Goal: Information Seeking & Learning: Find specific page/section

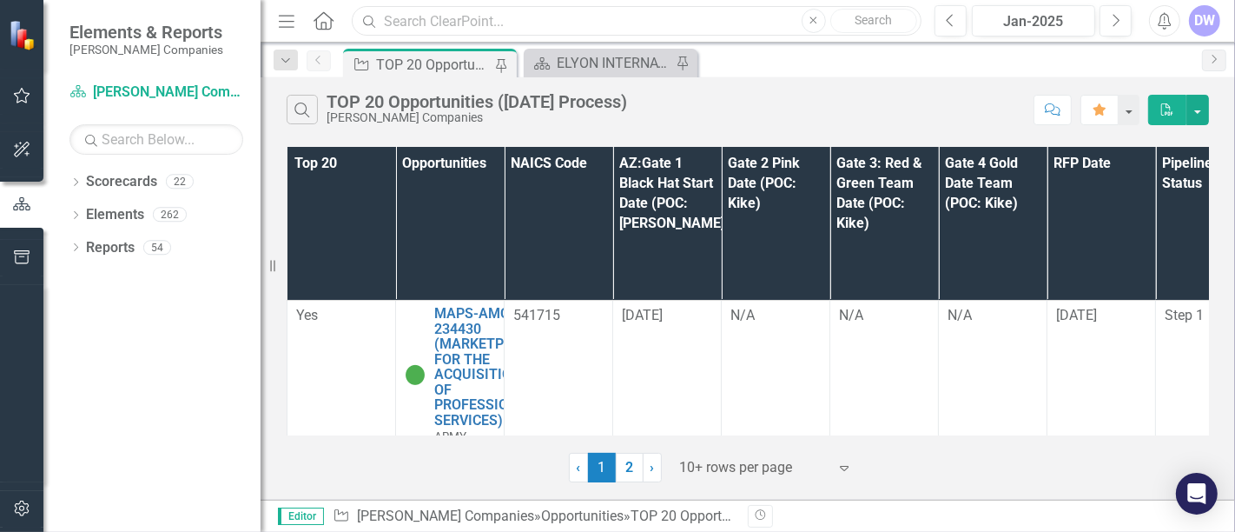
click at [432, 23] on input "text" at bounding box center [637, 21] width 570 height 30
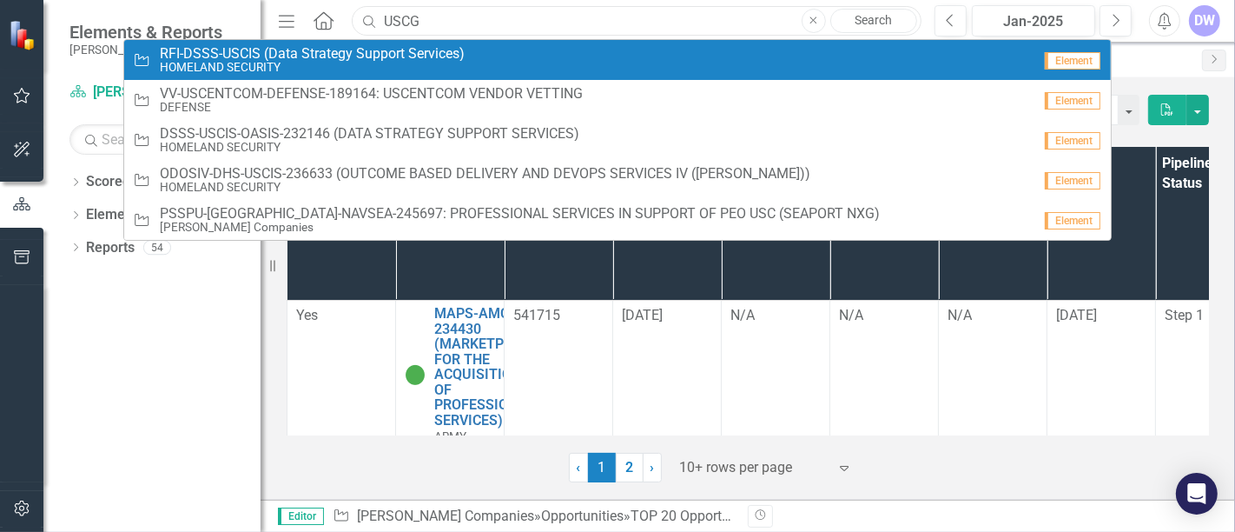
click at [533, 18] on input "USCG" at bounding box center [637, 21] width 570 height 30
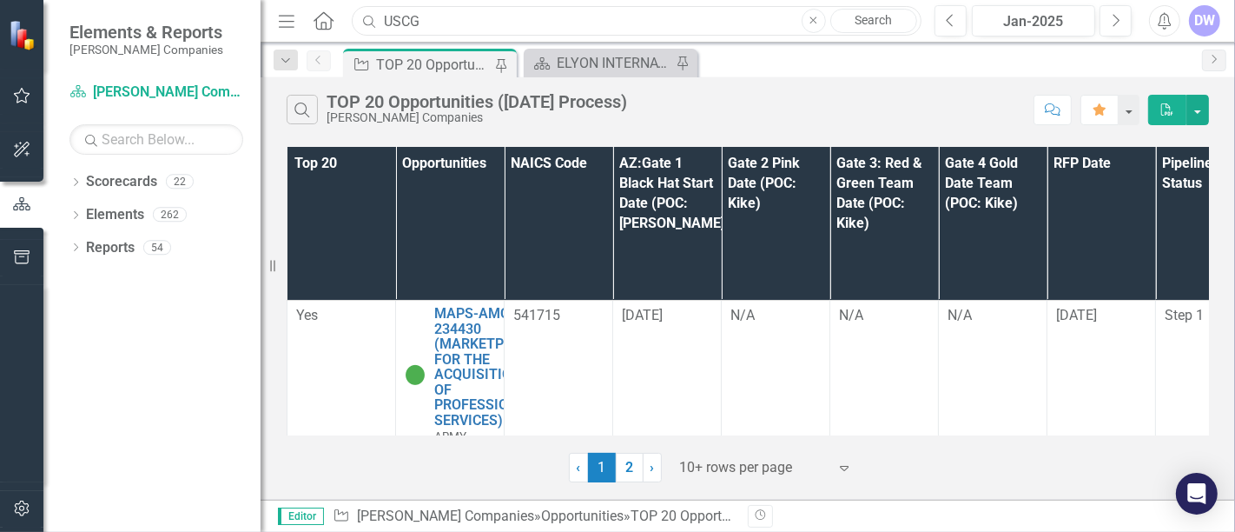
click at [531, 18] on input "USCG" at bounding box center [637, 21] width 570 height 30
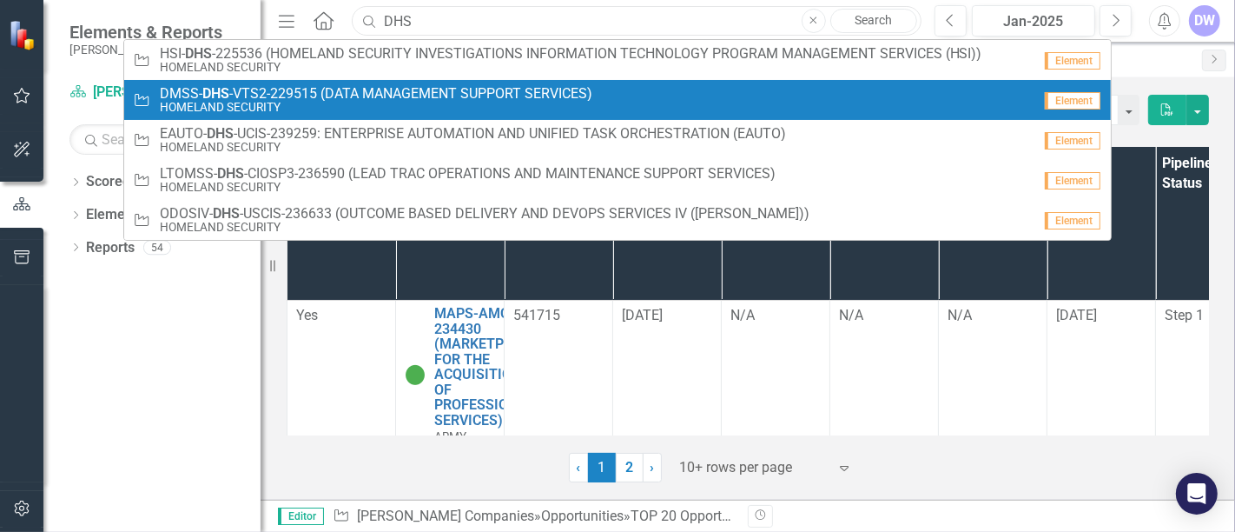
type input "DHS"
click at [404, 86] on span "DMSS- DHS -VTS2-229515 (DATA MANAGEMENT SUPPORT SERVICES)" at bounding box center [376, 94] width 433 height 16
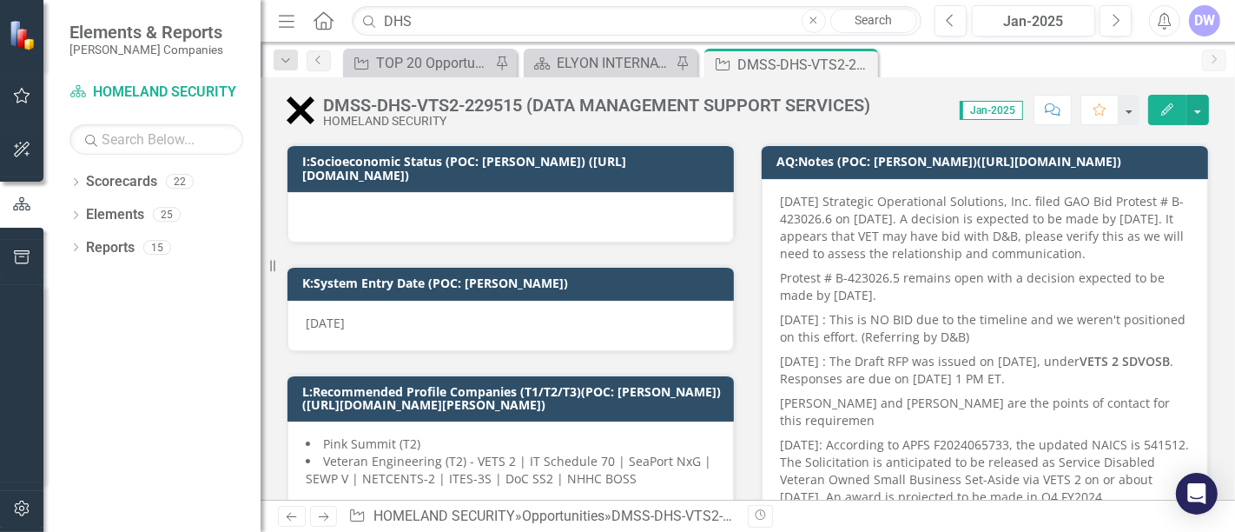
scroll to position [289, 0]
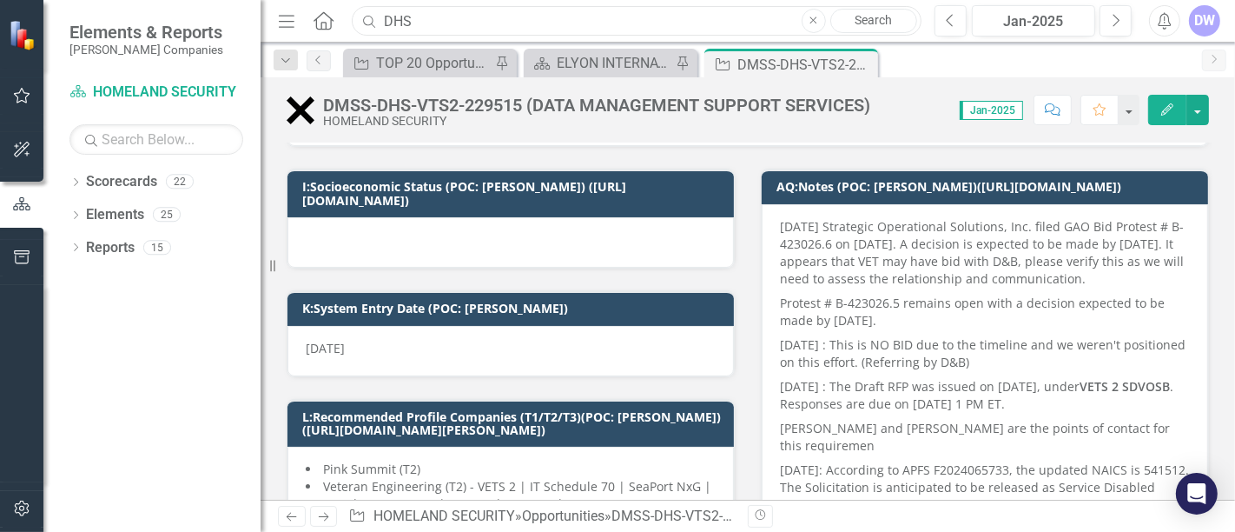
click at [517, 21] on input "DHS" at bounding box center [637, 21] width 570 height 30
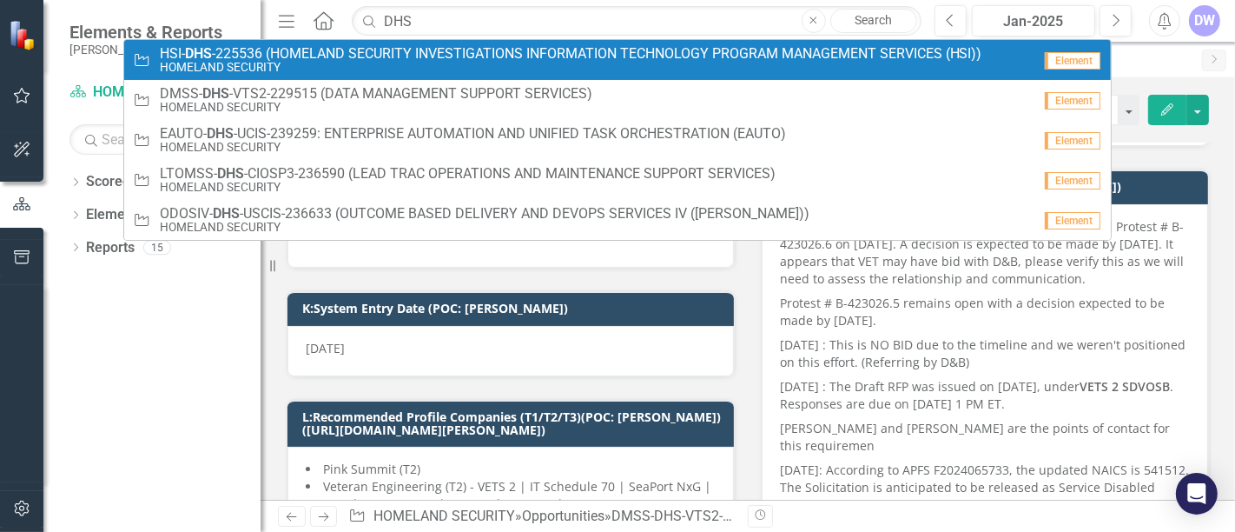
click at [503, 50] on span "HSI- DHS -225536 (HOMELAND SECURITY INVESTIGATIONS INFORMATION TECHNOLOGY PROGR…" at bounding box center [571, 54] width 823 height 16
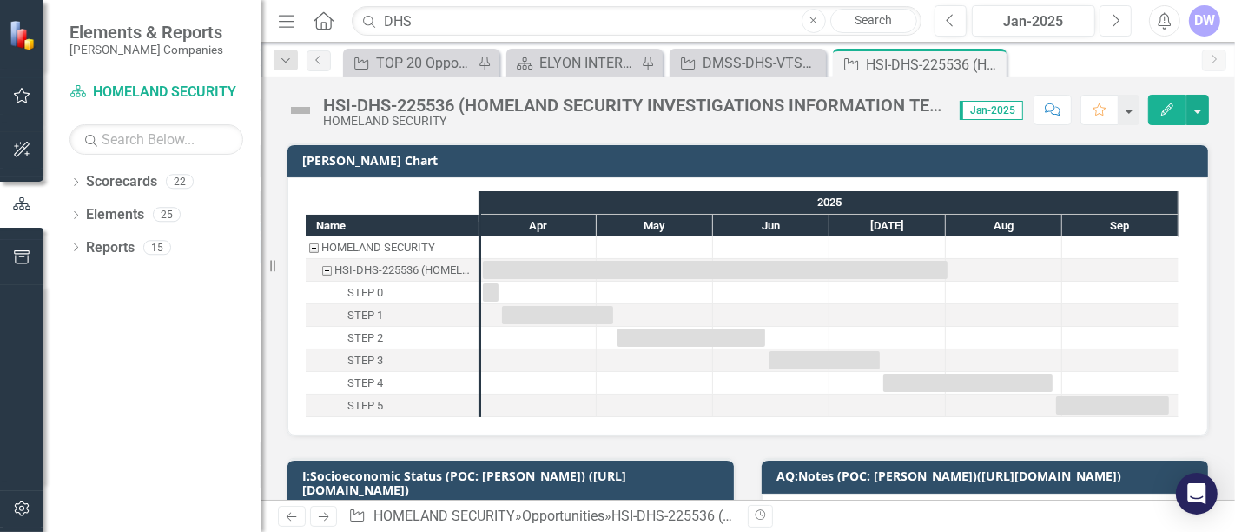
click at [1122, 23] on button "Next" at bounding box center [1116, 20] width 32 height 31
click at [1122, 22] on button "Next" at bounding box center [1116, 20] width 32 height 31
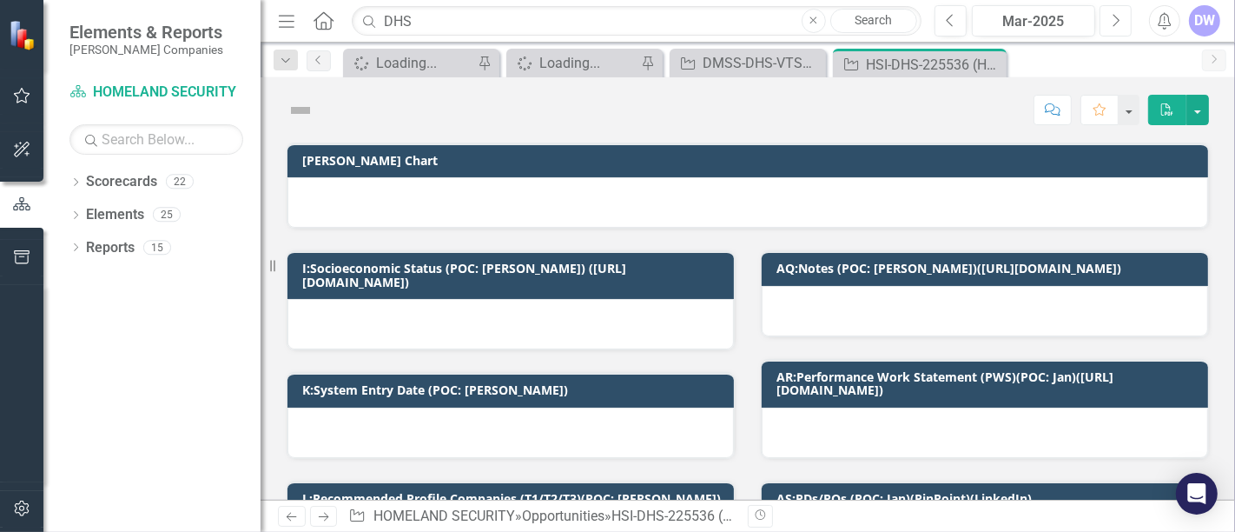
click at [1122, 22] on button "Next" at bounding box center [1116, 20] width 32 height 31
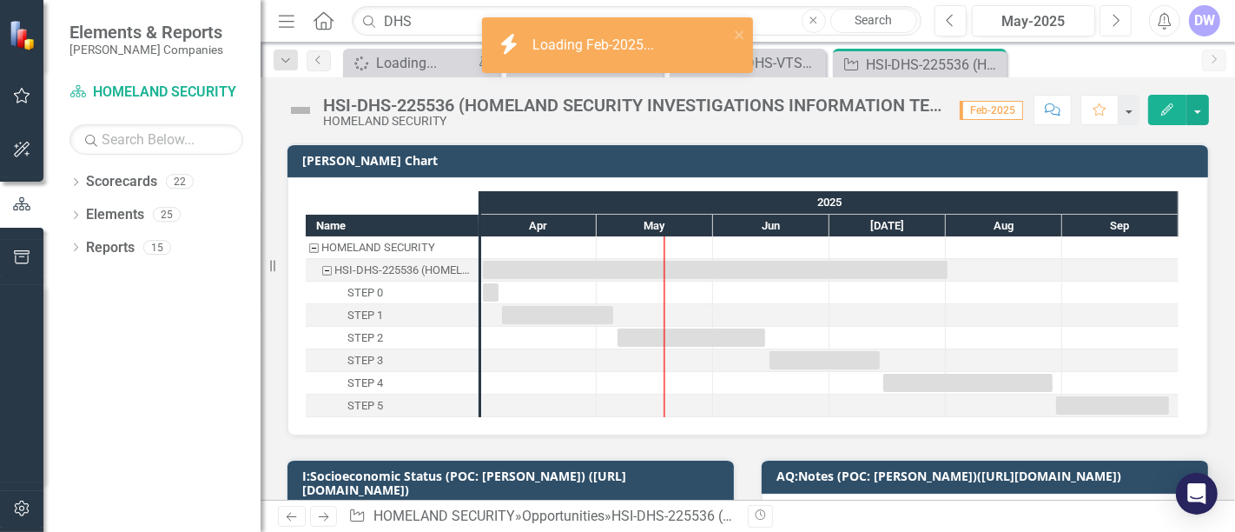
click at [1122, 22] on button "Next" at bounding box center [1116, 20] width 32 height 31
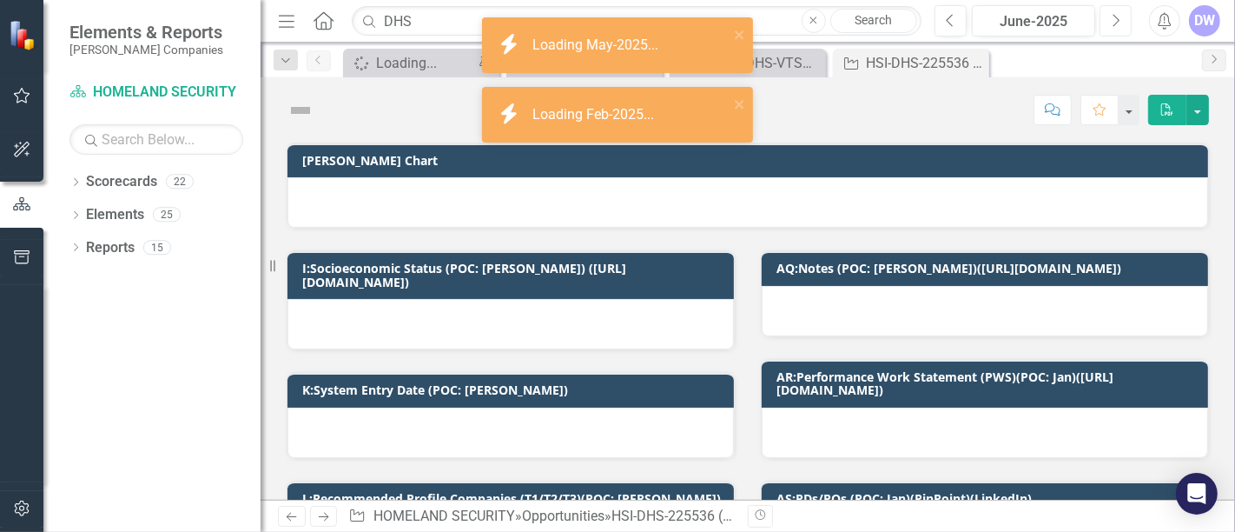
click at [1122, 21] on button "Next" at bounding box center [1116, 20] width 32 height 31
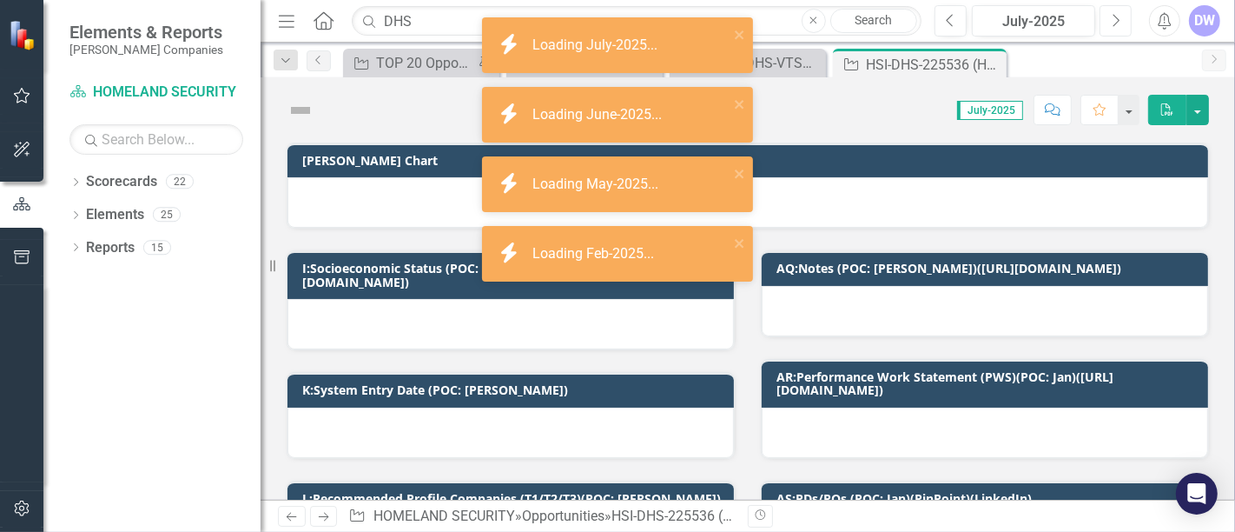
click at [1122, 21] on button "Next" at bounding box center [1116, 20] width 32 height 31
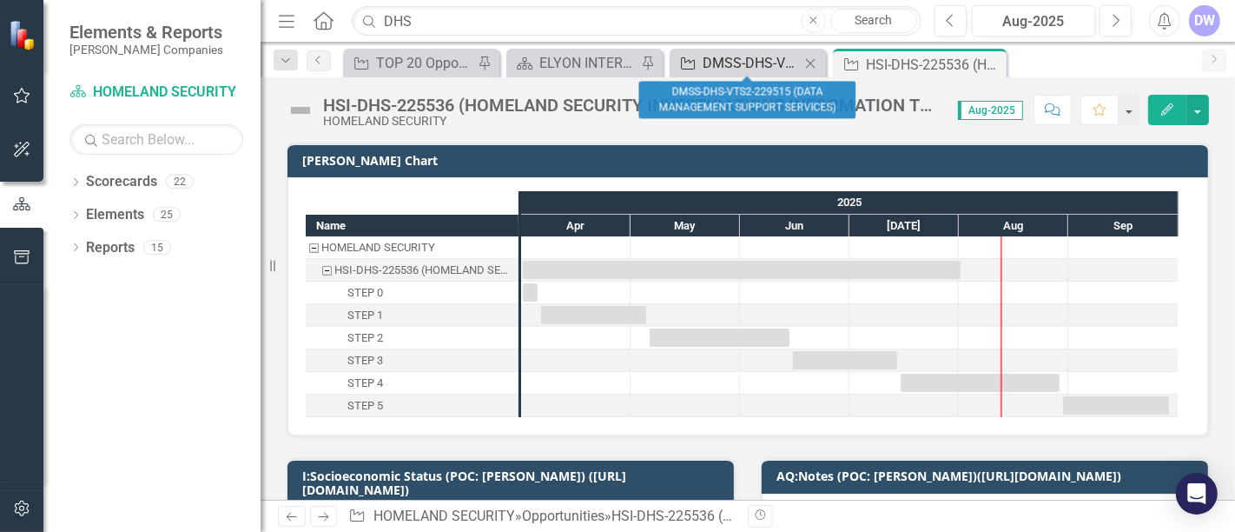
click at [753, 60] on div "DMSS-DHS-VTS2-229515 (DATA MANAGEMENT SUPPORT SERVICES)" at bounding box center [751, 63] width 97 height 22
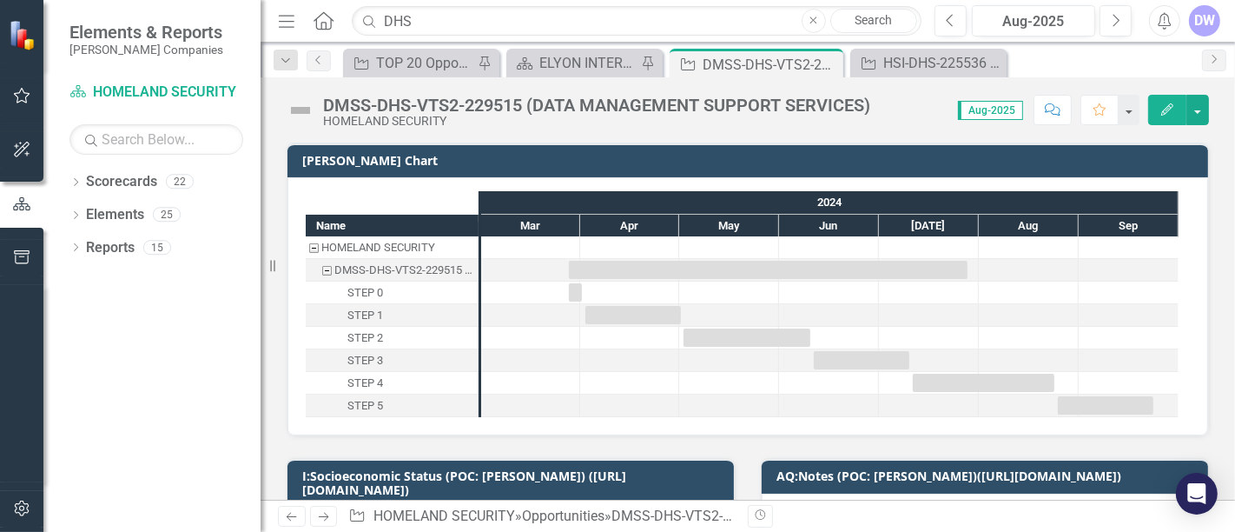
checkbox input "true"
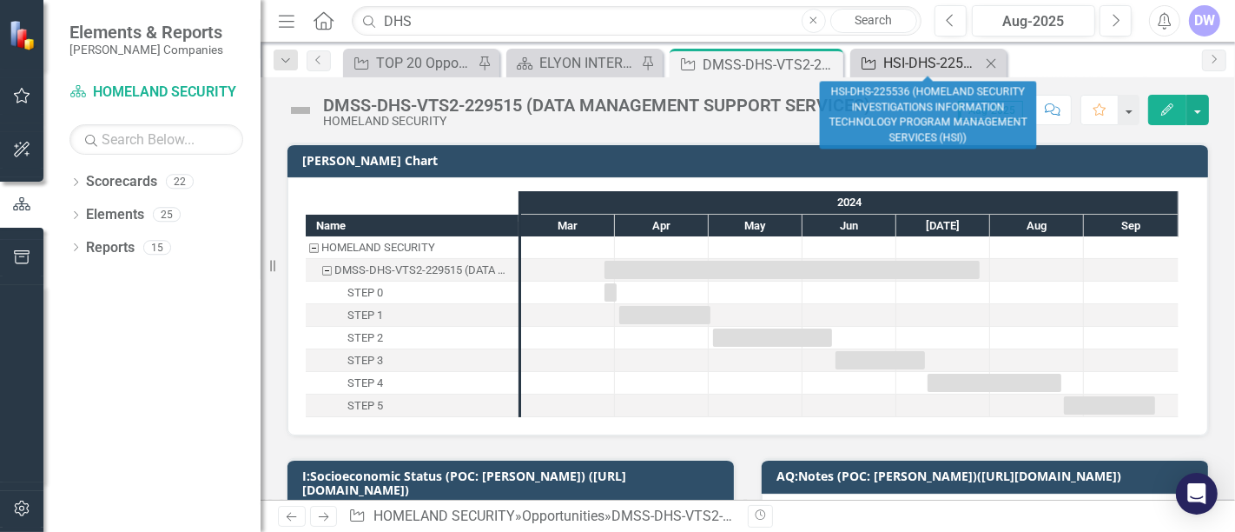
click at [925, 63] on div "HSI-DHS-225536 (HOMELAND SECURITY INVESTIGATIONS INFORMATION TECHNOLOGY PROGRAM…" at bounding box center [932, 63] width 97 height 22
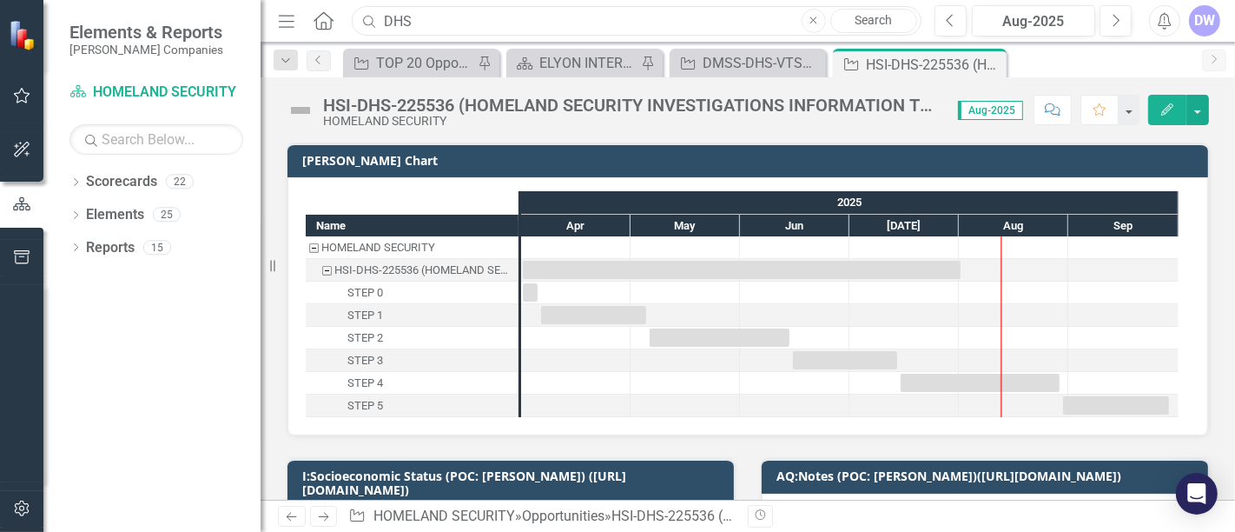
click at [474, 21] on input "DHS" at bounding box center [637, 21] width 570 height 30
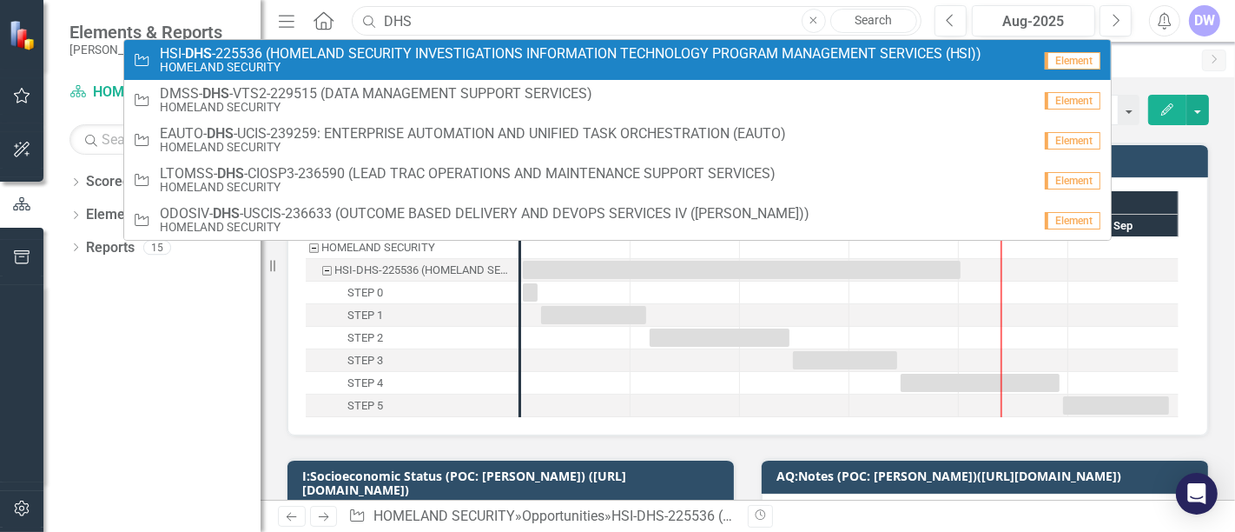
click at [430, 20] on input "DHS" at bounding box center [637, 21] width 570 height 30
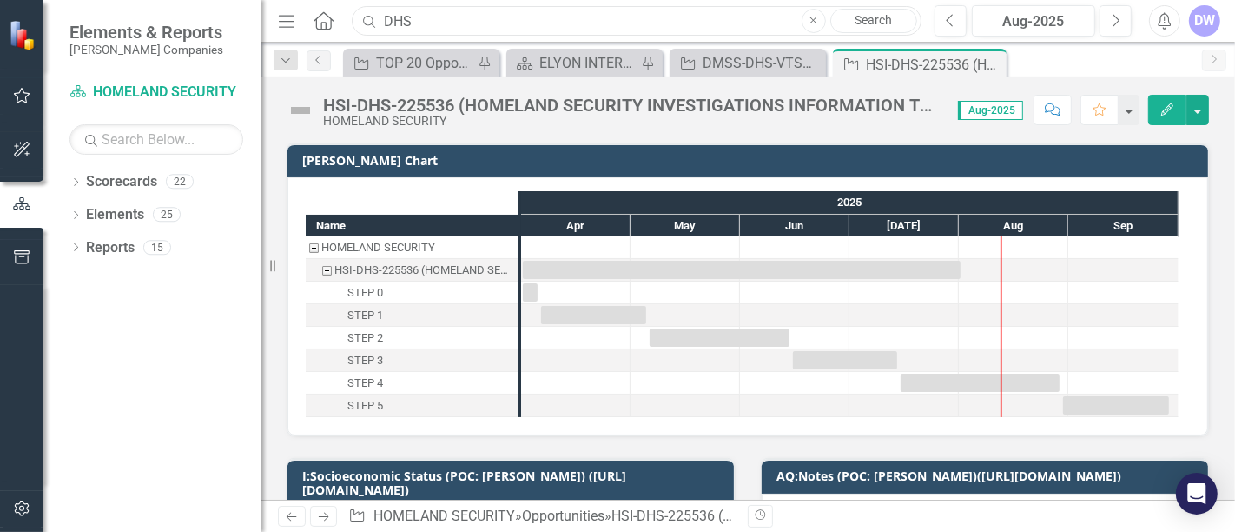
click at [427, 17] on input "DHS" at bounding box center [637, 21] width 570 height 30
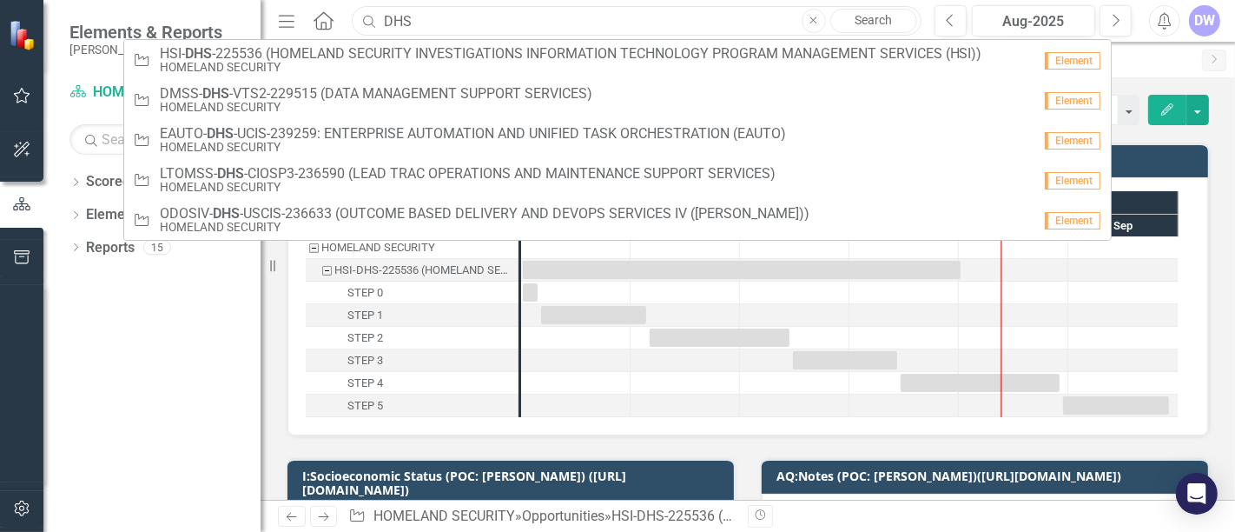
click at [427, 17] on input "DHS" at bounding box center [637, 21] width 570 height 30
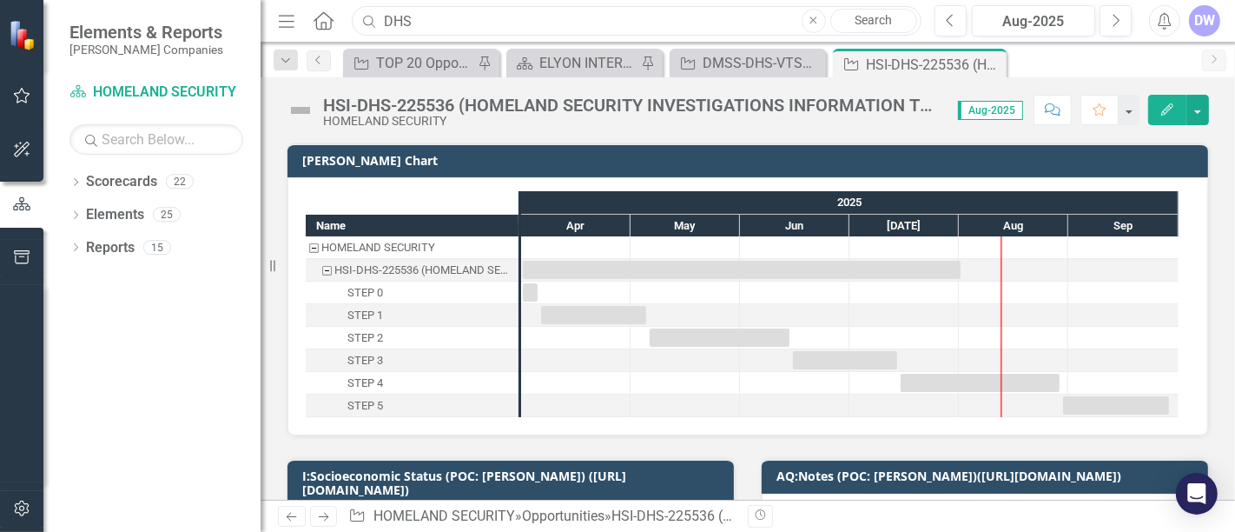
drag, startPoint x: 427, startPoint y: 17, endPoint x: 385, endPoint y: 18, distance: 41.7
click at [385, 18] on input "DHS" at bounding box center [637, 21] width 570 height 30
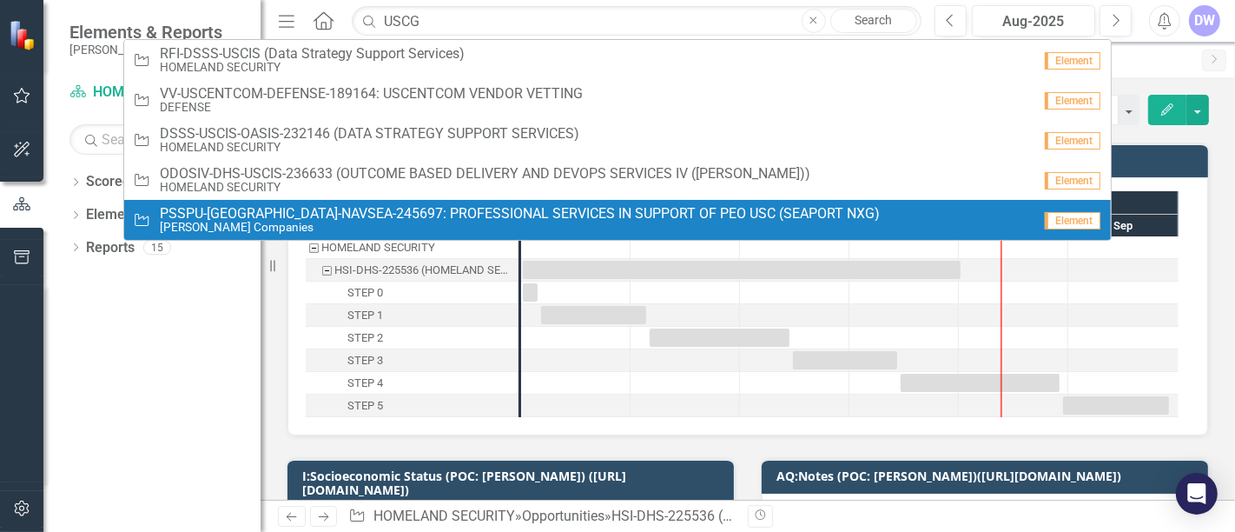
click at [184, 430] on div "Dropdown Scorecards 22 Dropdown [PERSON_NAME] Companies Dropdown ARMY ITES-3s D…" at bounding box center [151, 350] width 217 height 364
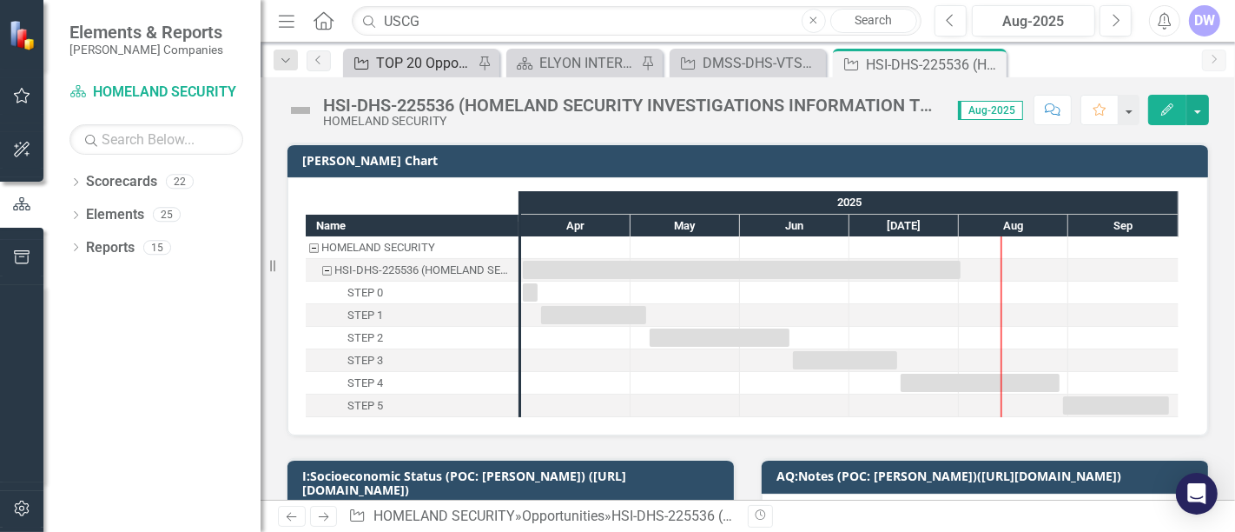
click at [421, 61] on div "TOP 20 Opportunities ([DATE] Process)" at bounding box center [424, 63] width 97 height 22
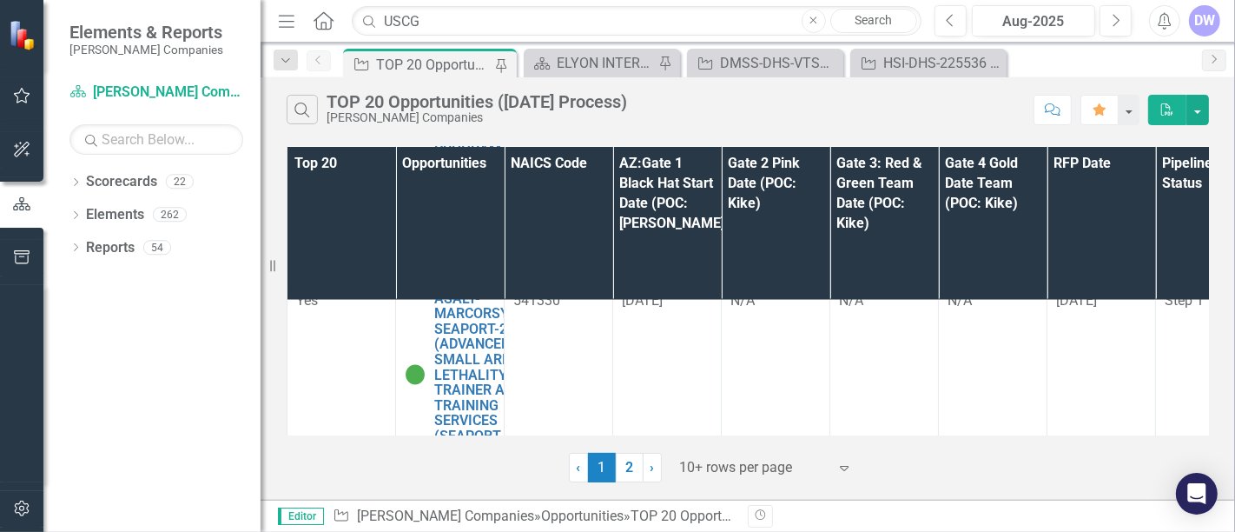
scroll to position [2436, 0]
click at [633, 462] on link "2" at bounding box center [630, 468] width 28 height 30
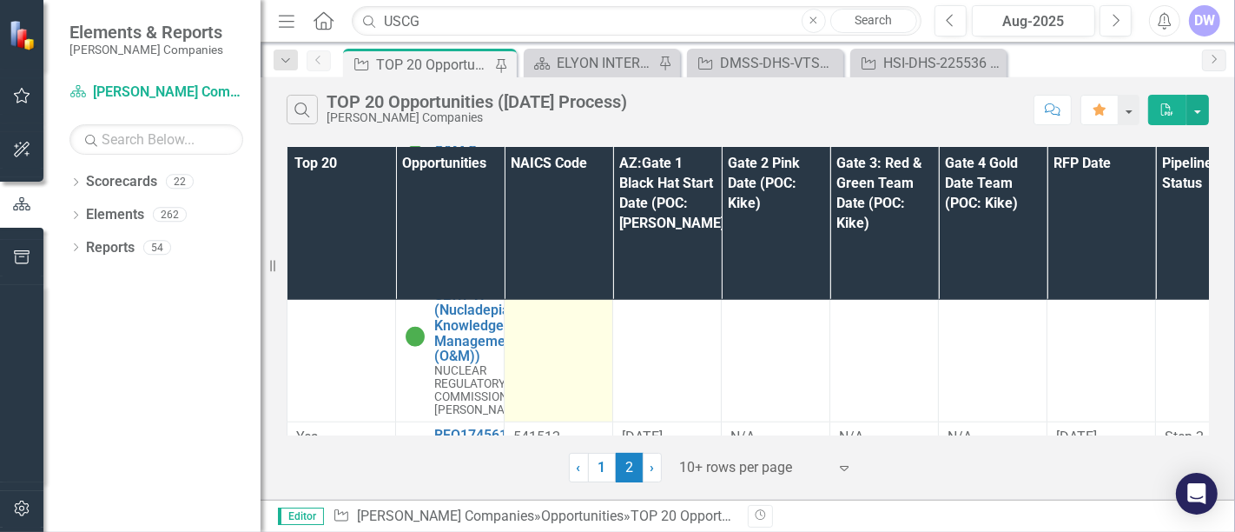
scroll to position [1096, 0]
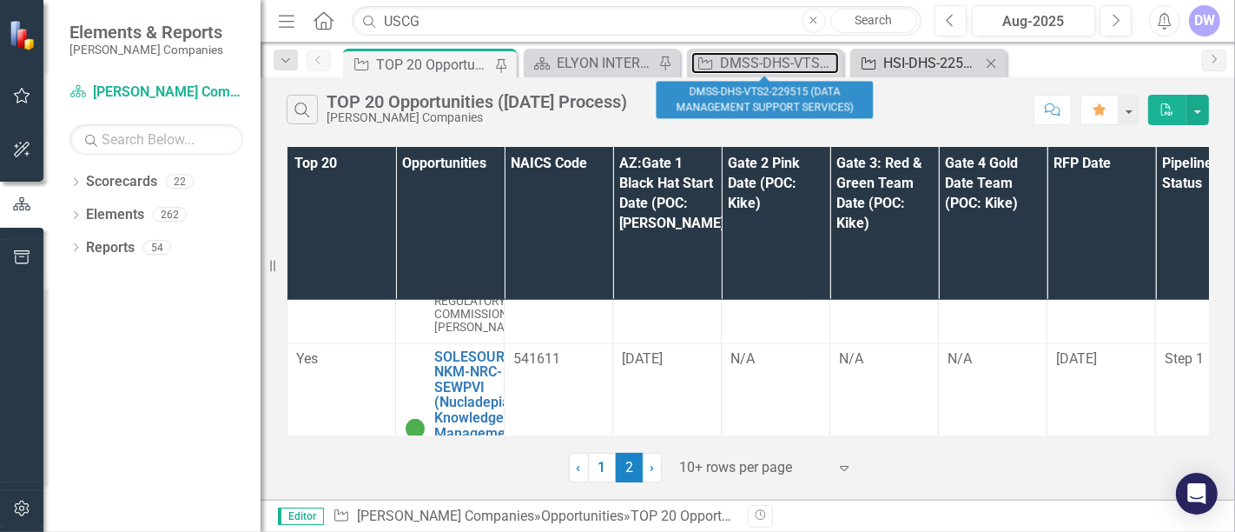
drag, startPoint x: 765, startPoint y: 68, endPoint x: 864, endPoint y: 61, distance: 100.1
click at [765, 68] on div "DMSS-DHS-VTS2-229515 (DATA MANAGEMENT SUPPORT SERVICES)" at bounding box center [779, 63] width 119 height 22
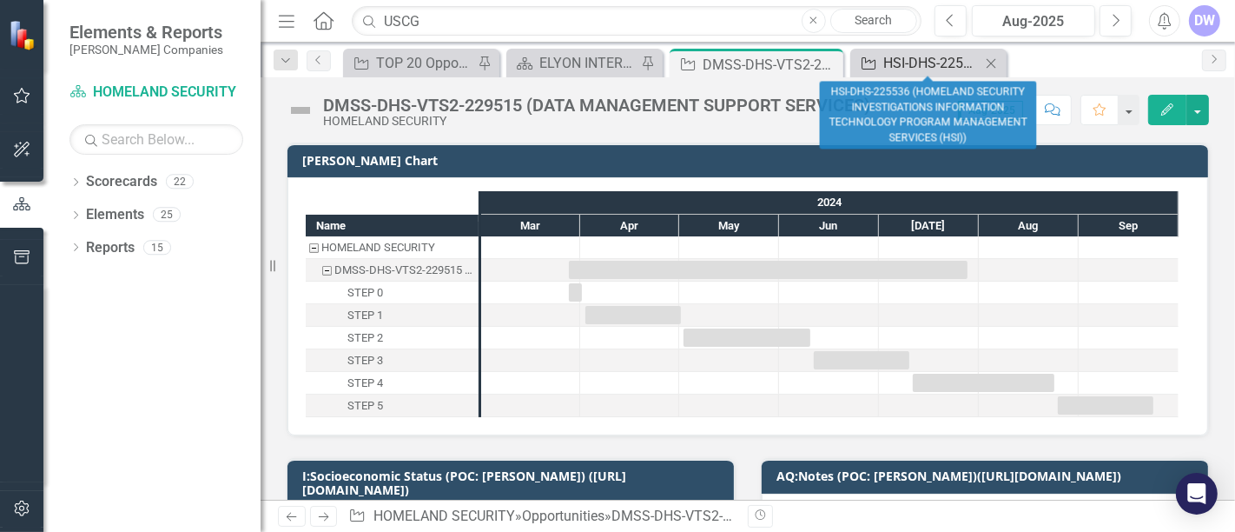
click at [908, 60] on div "HSI-DHS-225536 (HOMELAND SECURITY INVESTIGATIONS INFORMATION TECHNOLOGY PROGRAM…" at bounding box center [932, 63] width 97 height 22
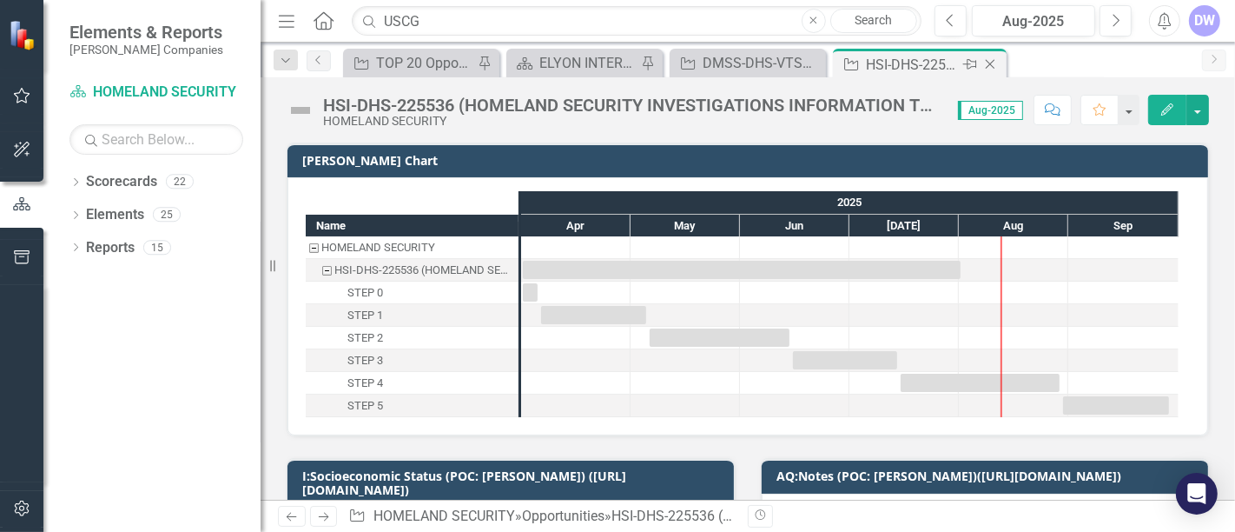
click at [991, 63] on icon "Close" at bounding box center [990, 64] width 17 height 14
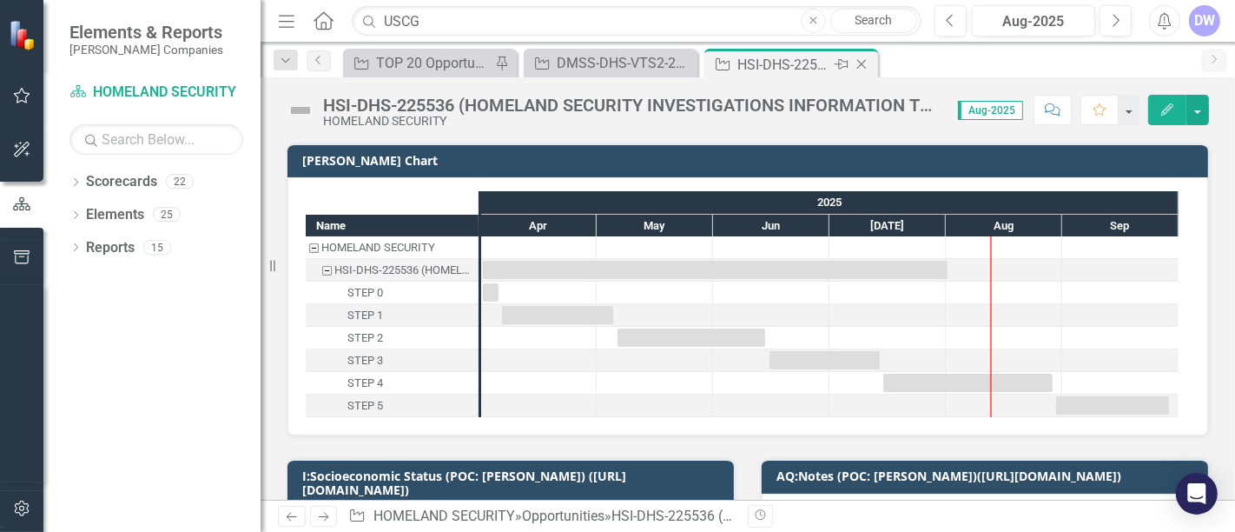
click at [862, 63] on icon "Close" at bounding box center [861, 64] width 17 height 14
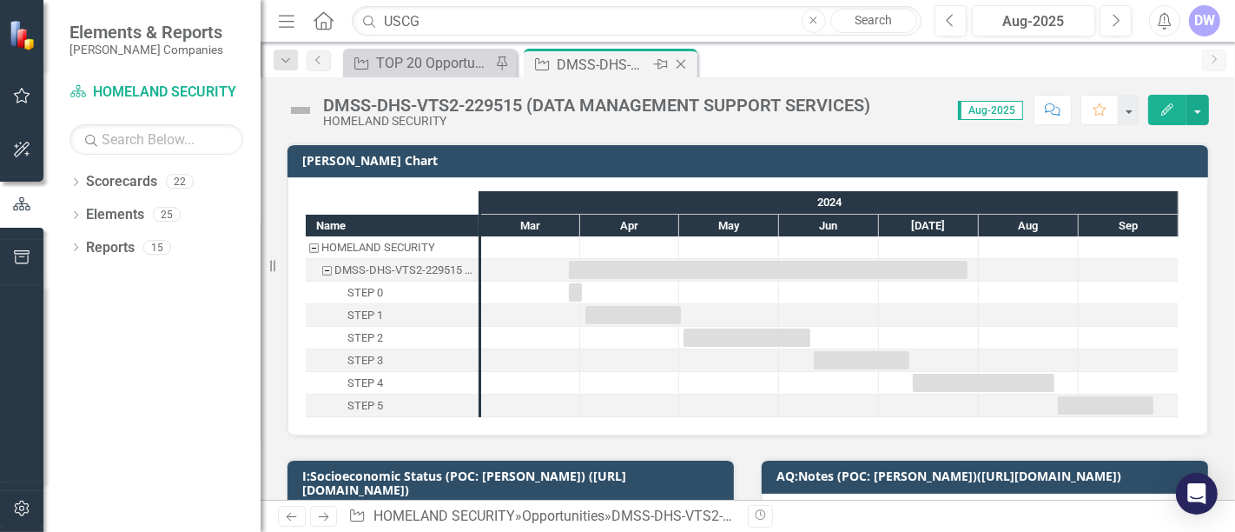
click at [612, 63] on div "DMSS-DHS-VTS2-229515 (DATA MANAGEMENT SUPPORT SERVICES)" at bounding box center [603, 65] width 93 height 22
click at [510, 22] on input "USCG" at bounding box center [637, 21] width 570 height 30
click at [509, 22] on input "USCG" at bounding box center [637, 21] width 570 height 30
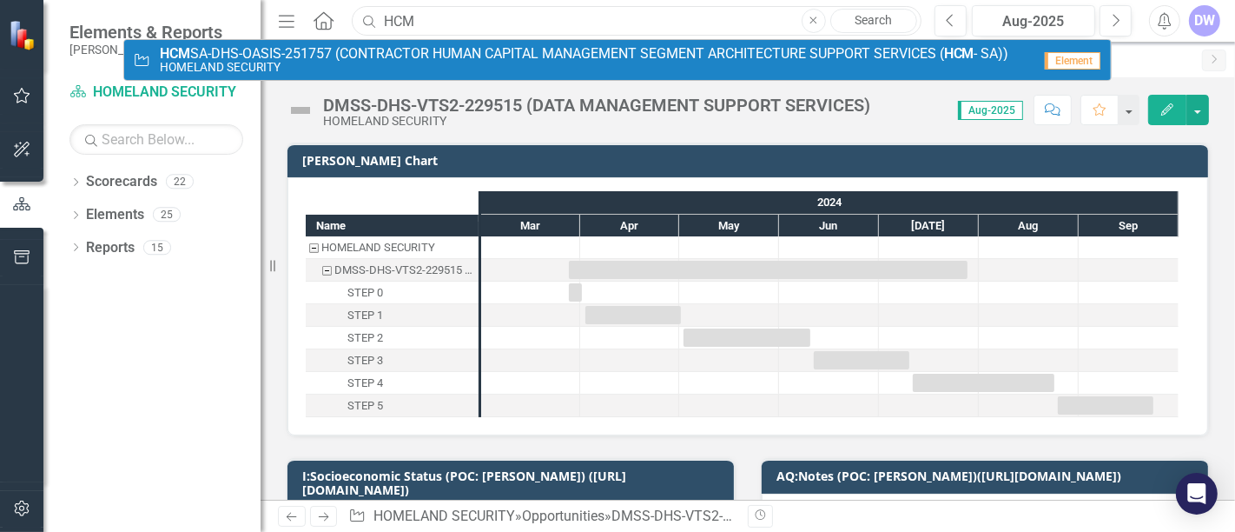
type input "HCM"
click at [249, 55] on span "HCM SA-DHS-OASIS-251757 (CONTRACTOR HUMAN CAPITAL MANAGEMENT SEGMENT ARCHITECTU…" at bounding box center [585, 54] width 850 height 16
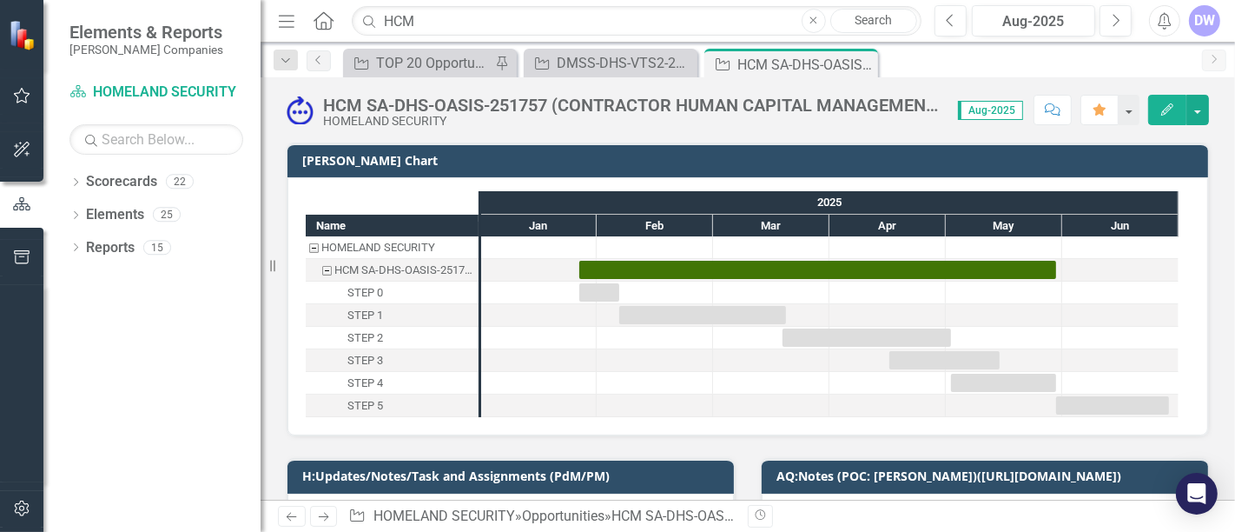
click at [508, 110] on div "HCM SA-DHS-OASIS-251757 (CONTRACTOR HUMAN CAPITAL MANAGEMENT SEGMENT ARCHITECTU…" at bounding box center [632, 105] width 618 height 19
click at [510, 110] on div "HCM SA-DHS-OASIS-251757 (CONTRACTOR HUMAN CAPITAL MANAGEMENT SEGMENT ARCHITECTU…" at bounding box center [632, 105] width 618 height 19
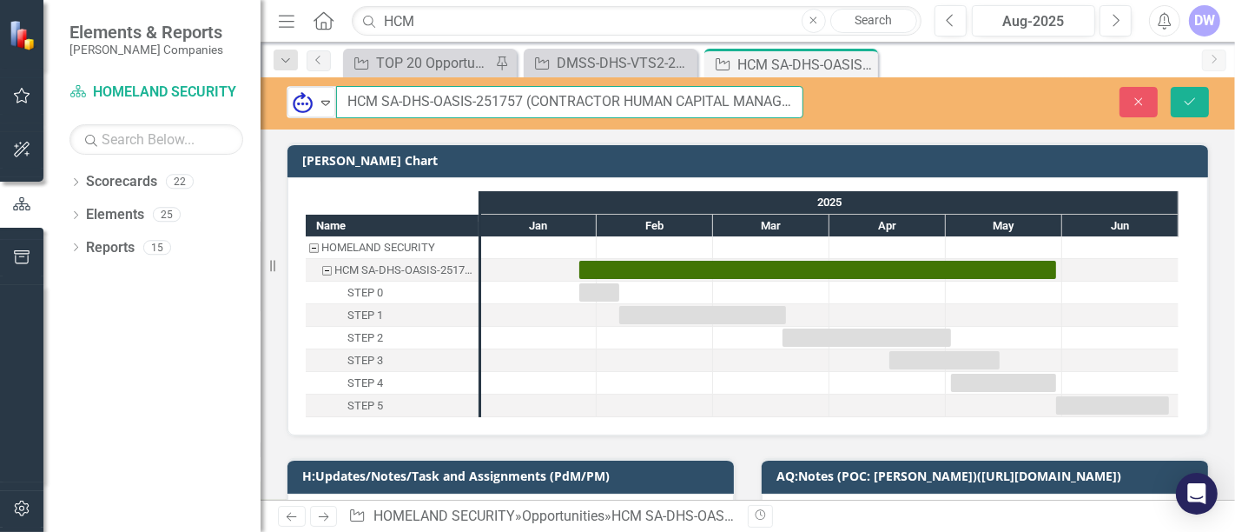
click at [501, 100] on input "HCM SA-DHS-OASIS-251757 (CONTRACTOR HUMAN CAPITAL MANAGEMENT SEGMENT ARCHITECTU…" at bounding box center [569, 102] width 467 height 32
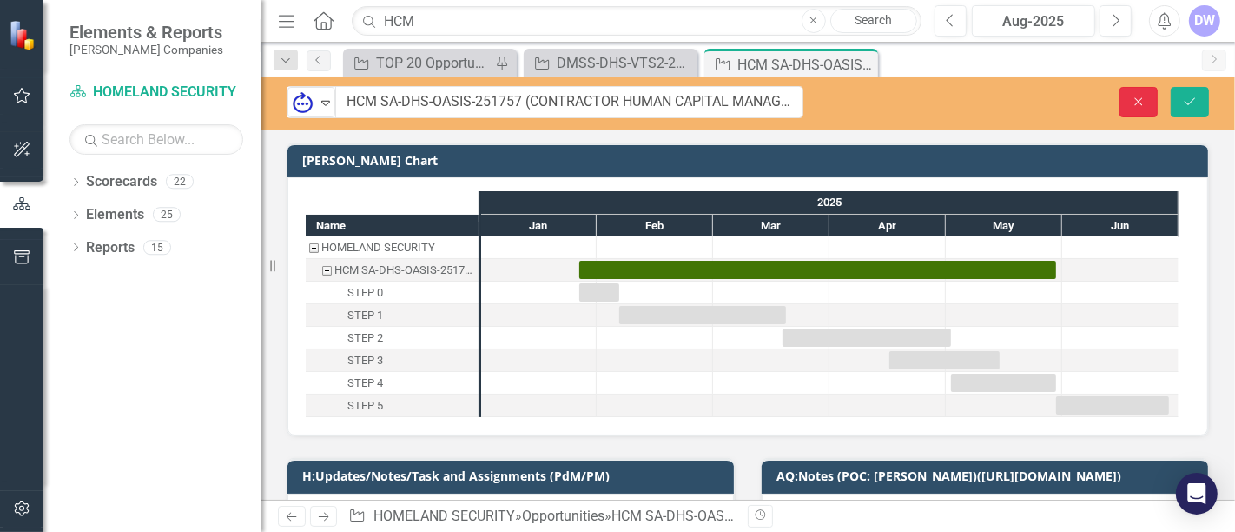
click at [1135, 101] on icon "Close" at bounding box center [1139, 102] width 16 height 12
